Goal: Find specific fact: Find specific fact

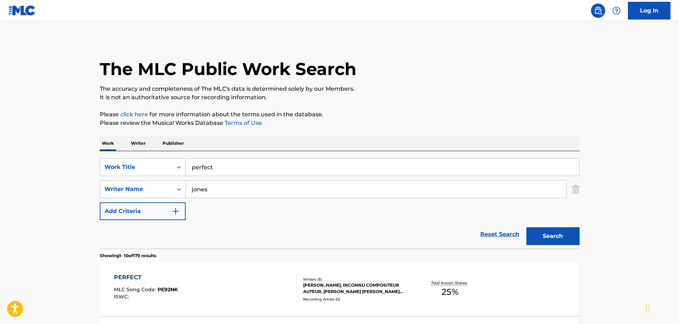
click at [192, 191] on input "jones" at bounding box center [376, 188] width 381 height 17
type input "[PERSON_NAME]"
click at [527, 227] on button "Search" at bounding box center [553, 236] width 53 height 18
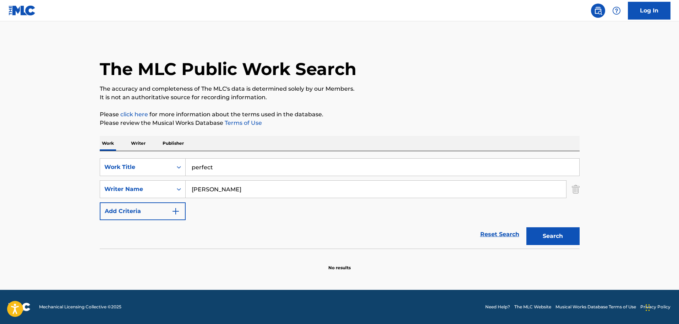
drag, startPoint x: 229, startPoint y: 188, endPoint x: 188, endPoint y: 188, distance: 41.2
click at [188, 188] on input "[PERSON_NAME]" at bounding box center [376, 188] width 381 height 17
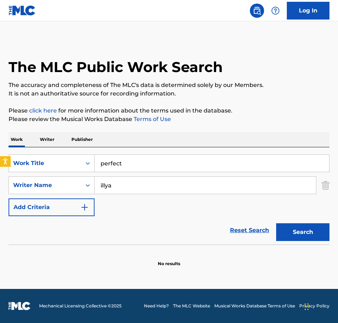
click at [276, 223] on button "Search" at bounding box center [302, 232] width 53 height 18
type input "i"
type input "[PERSON_NAME] [PERSON_NAME]"
click at [276, 223] on button "Search" at bounding box center [302, 232] width 53 height 18
drag, startPoint x: 150, startPoint y: 188, endPoint x: 96, endPoint y: 188, distance: 53.6
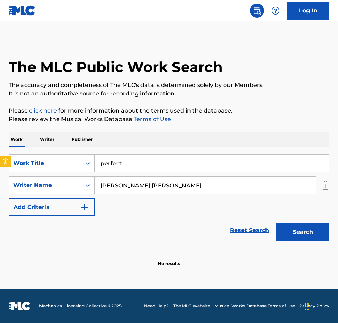
click at [96, 188] on input "[PERSON_NAME] [PERSON_NAME]" at bounding box center [204, 185] width 221 height 17
click at [113, 189] on input "Search Form" at bounding box center [204, 185] width 221 height 17
click at [112, 181] on input "Search Form" at bounding box center [204, 185] width 221 height 17
click at [100, 163] on input "perfect" at bounding box center [211, 163] width 234 height 17
click at [103, 184] on input "Search Form" at bounding box center [204, 185] width 221 height 17
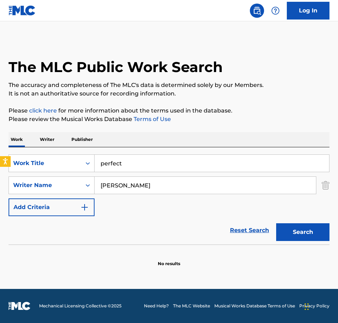
click at [276, 223] on button "Search" at bounding box center [302, 232] width 53 height 18
type input "k"
type input "jones"
click at [276, 223] on button "Search" at bounding box center [302, 232] width 53 height 18
